Goal: Task Accomplishment & Management: Complete application form

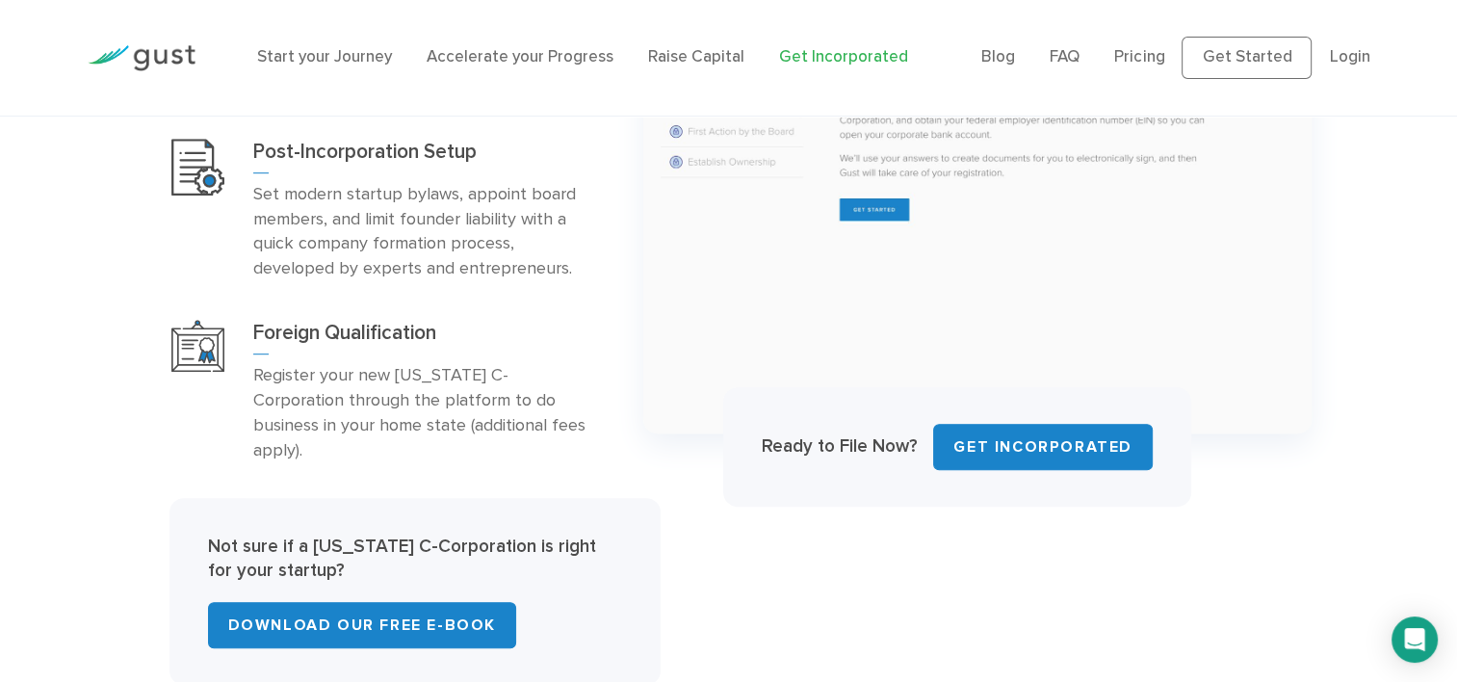
scroll to position [1123, 0]
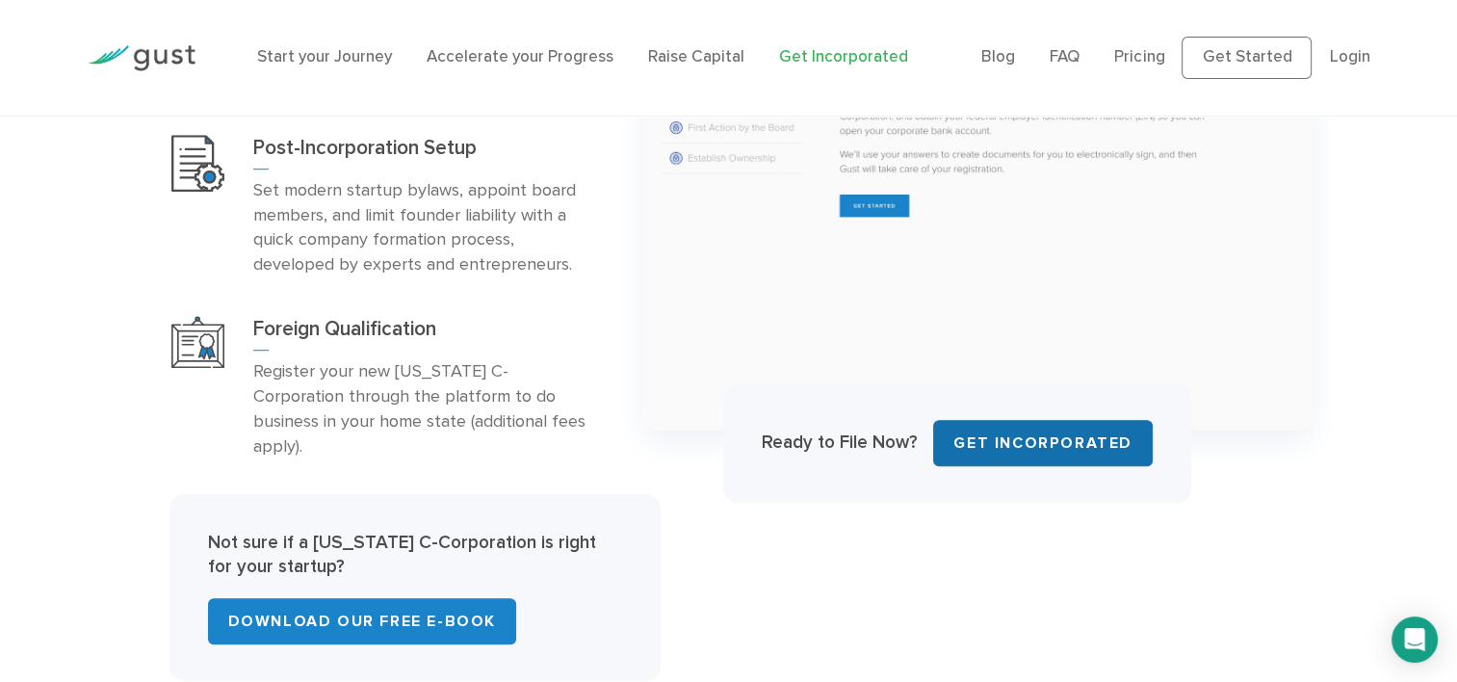
click at [1029, 420] on link "Get INCORPORATED" at bounding box center [1043, 443] width 220 height 46
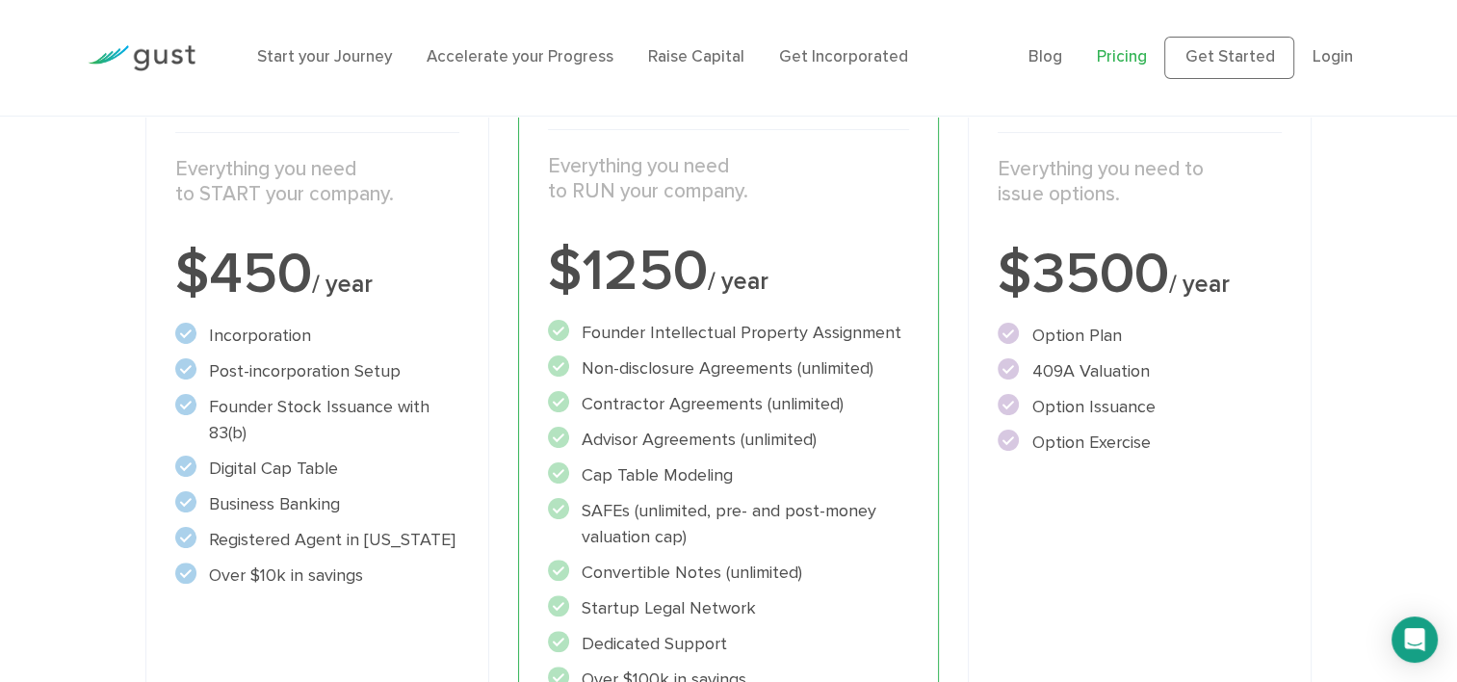
scroll to position [362, 0]
drag, startPoint x: 313, startPoint y: 525, endPoint x: 314, endPoint y: 550, distance: 25.1
click at [314, 550] on li "Registered Agent in Delaware" at bounding box center [316, 539] width 283 height 26
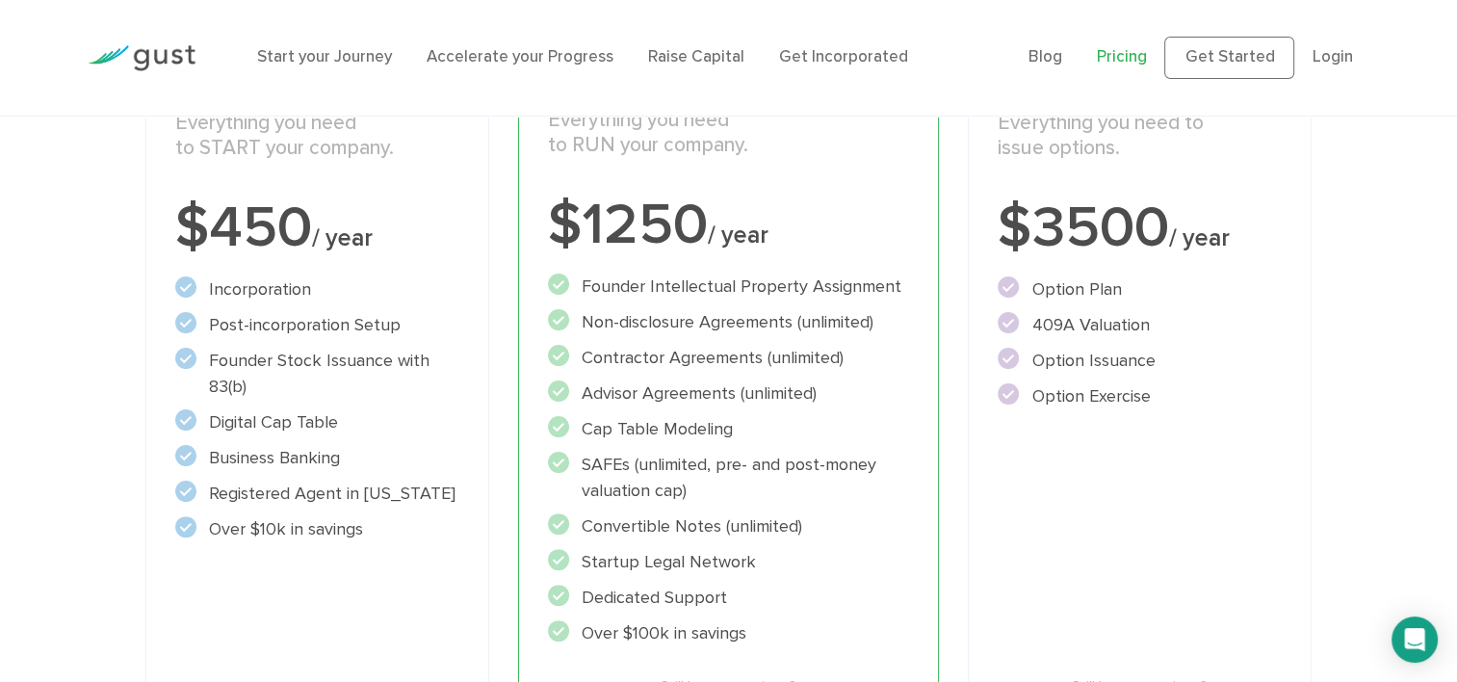
scroll to position [0, 0]
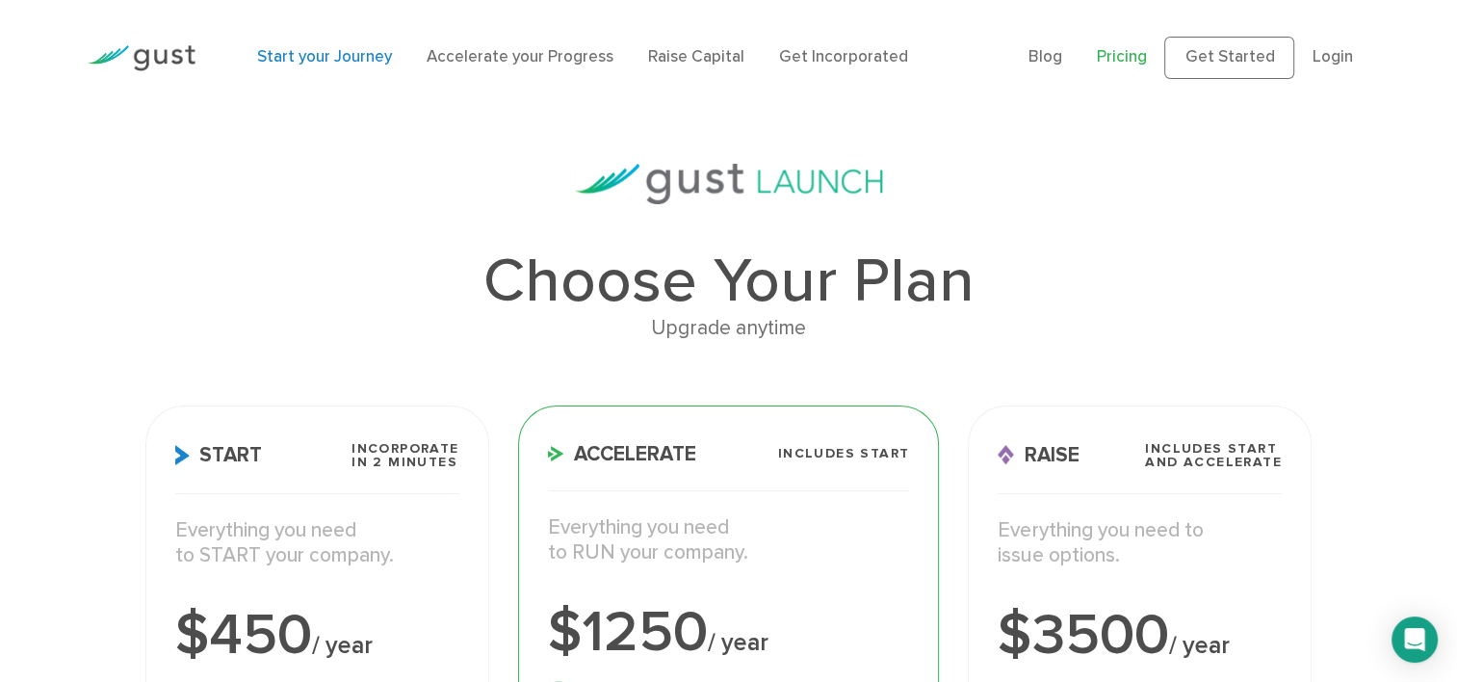
click at [331, 54] on link "Start your Journey" at bounding box center [324, 56] width 135 height 19
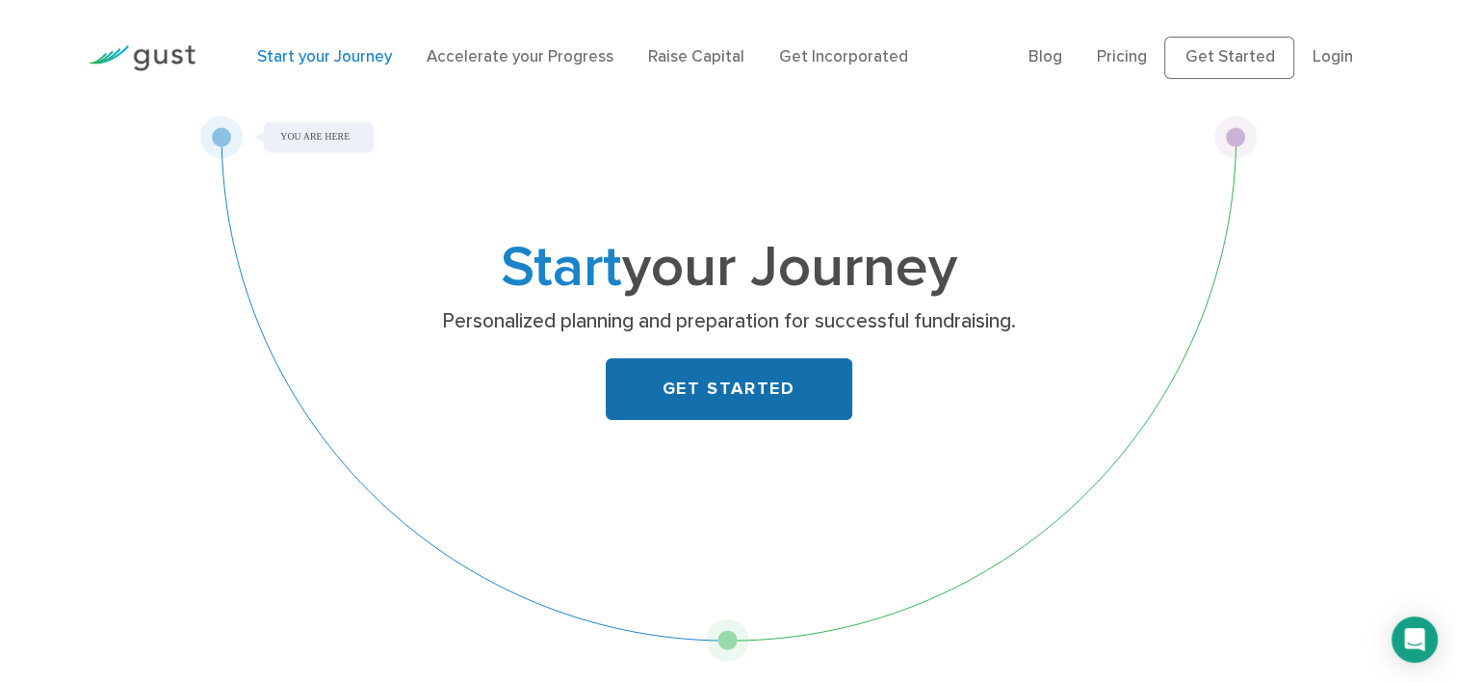
click at [777, 394] on link "GET STARTED" at bounding box center [729, 389] width 246 height 62
